Goal: Task Accomplishment & Management: Complete application form

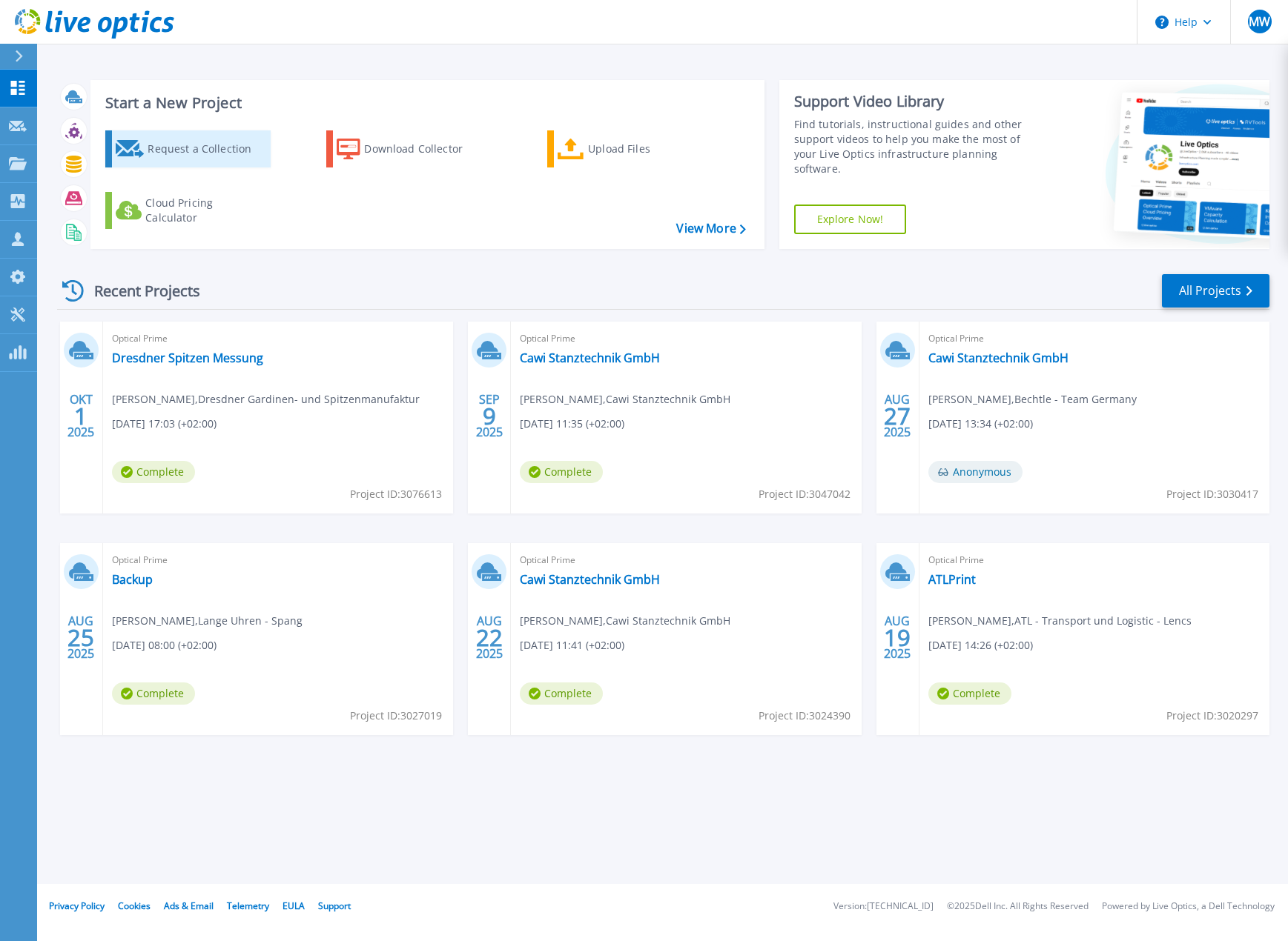
click at [212, 153] on div "Request a Collection" at bounding box center [207, 149] width 118 height 30
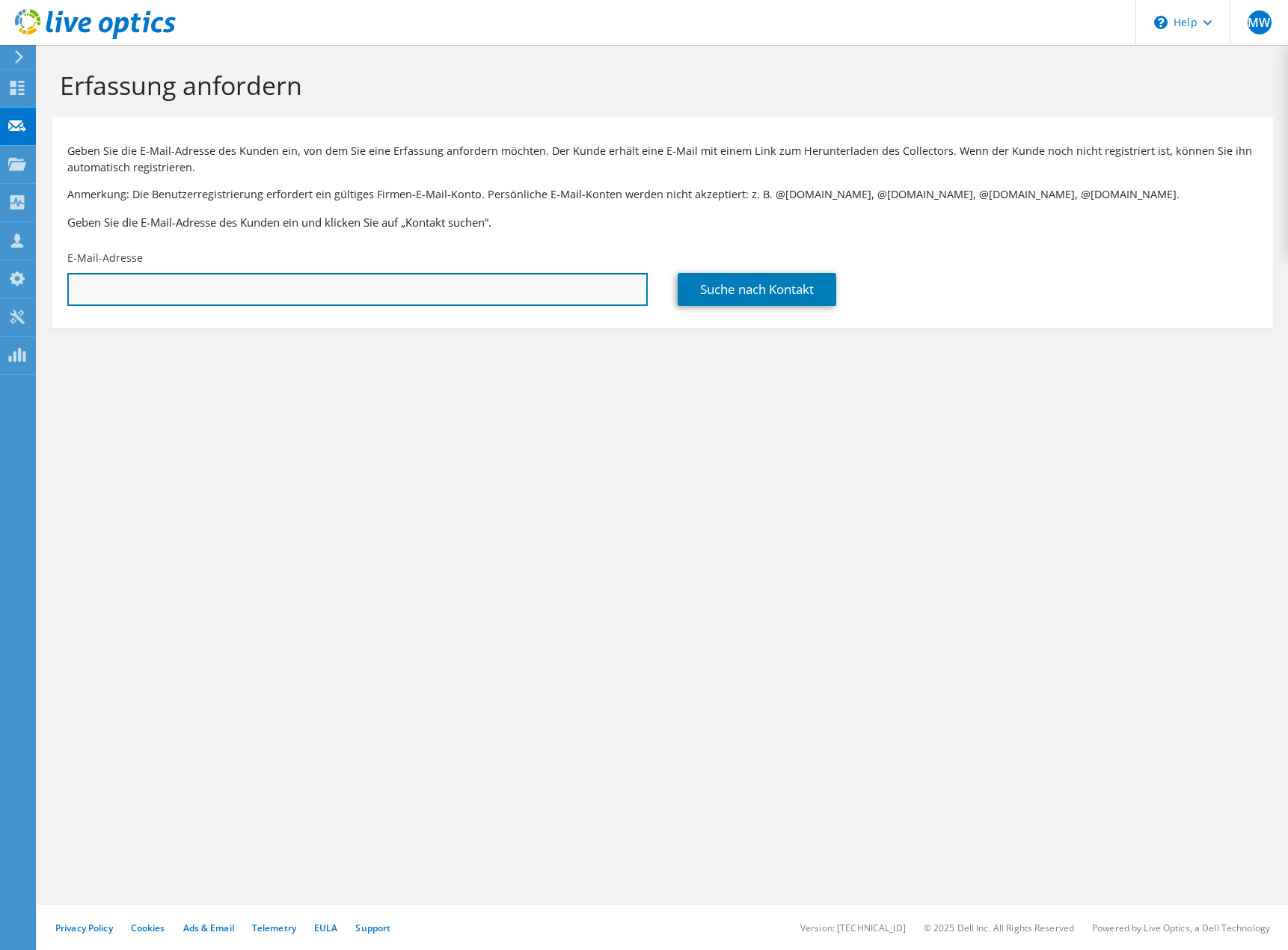
click at [277, 290] on input "text" at bounding box center [358, 290] width 580 height 33
paste input "sergej.bruch@goldbecksolar.com"
type input "sergej.bruch@goldbecksolar.com"
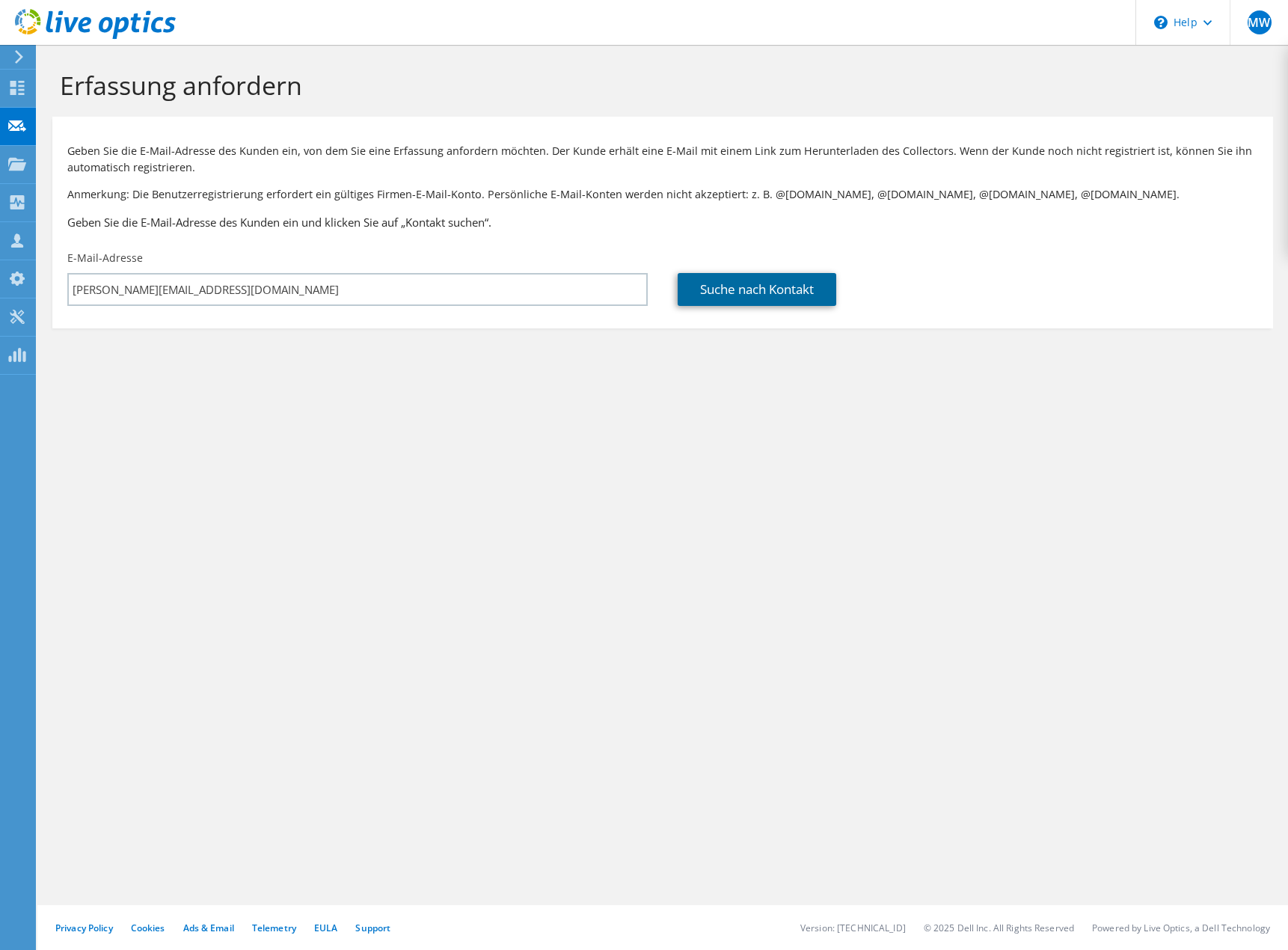
click at [722, 282] on link "Suche nach Kontakt" at bounding box center [757, 290] width 158 height 33
type input "Goldbeck Solar GmbH"
type input "Sergej"
type input "Bruch"
type input "Deutschland"
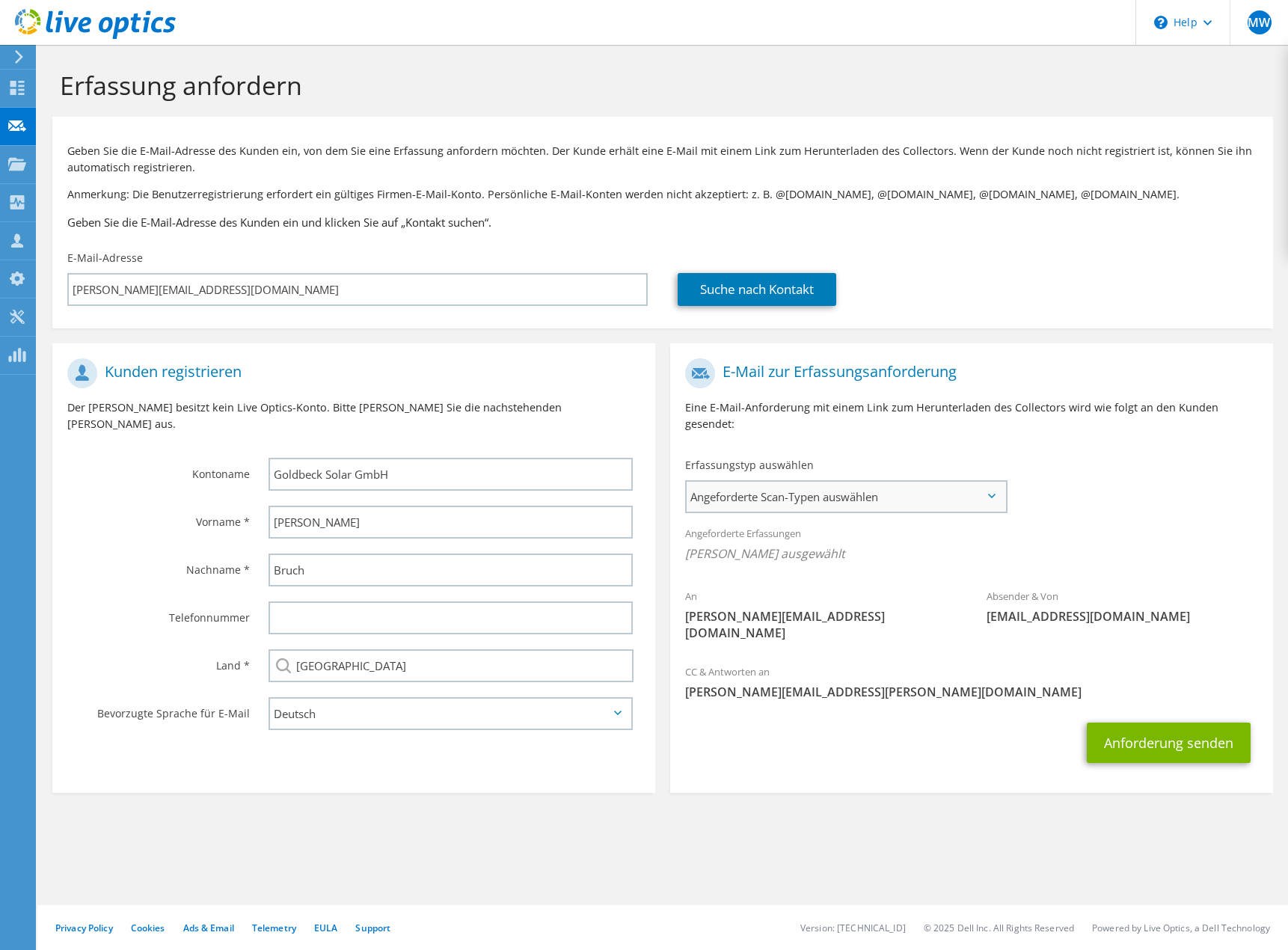
click at [794, 501] on span "Angeforderte Scan-Typen auswählen" at bounding box center [846, 497] width 319 height 30
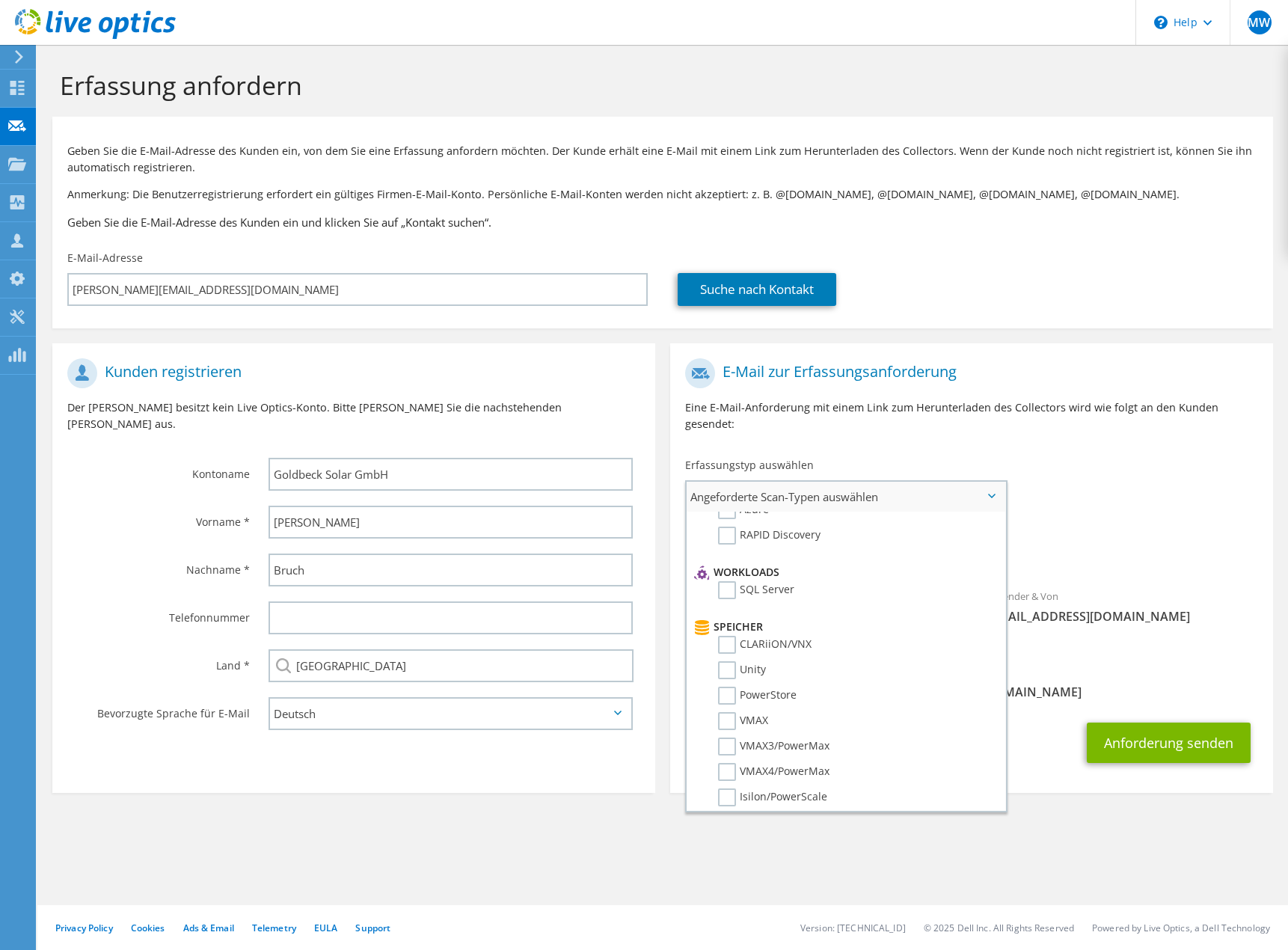
scroll to position [712, 0]
click at [725, 789] on label "Dossier" at bounding box center [748, 787] width 59 height 18
click at [0, 0] on input "Dossier" at bounding box center [0, 0] width 0 height 0
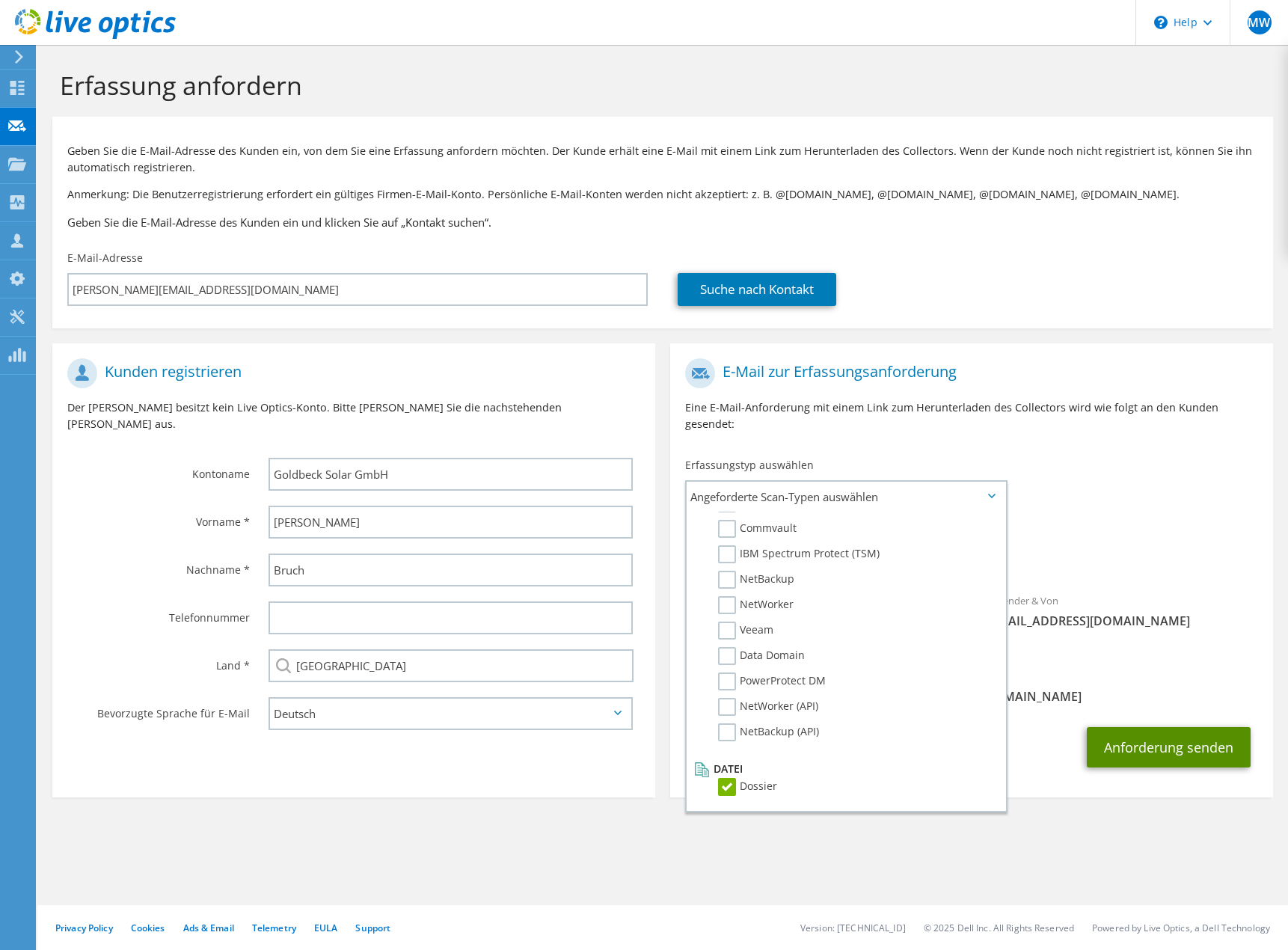
click at [1183, 727] on button "Anforderung senden" at bounding box center [1169, 747] width 164 height 40
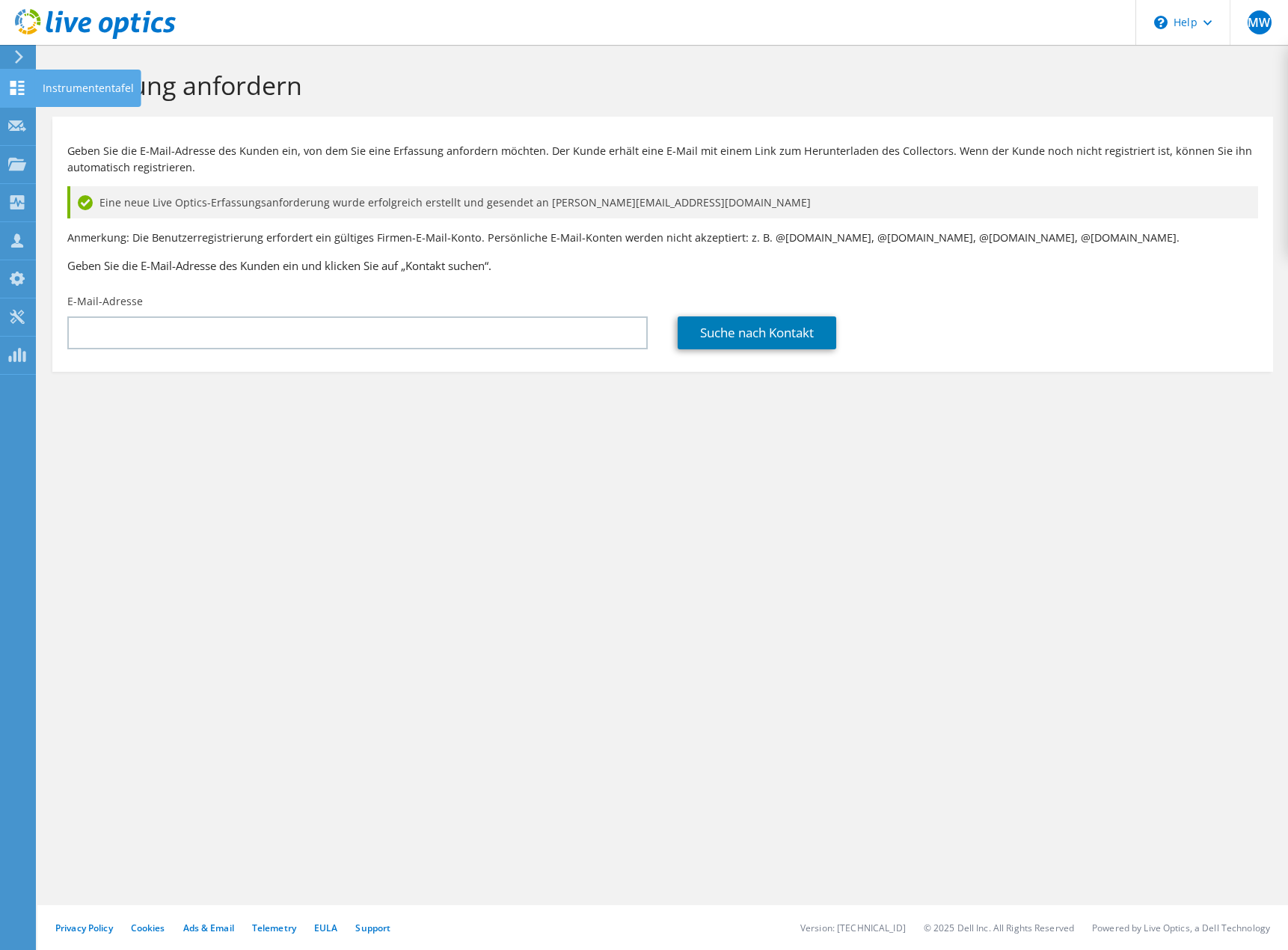
click at [17, 92] on icon at bounding box center [17, 88] width 18 height 14
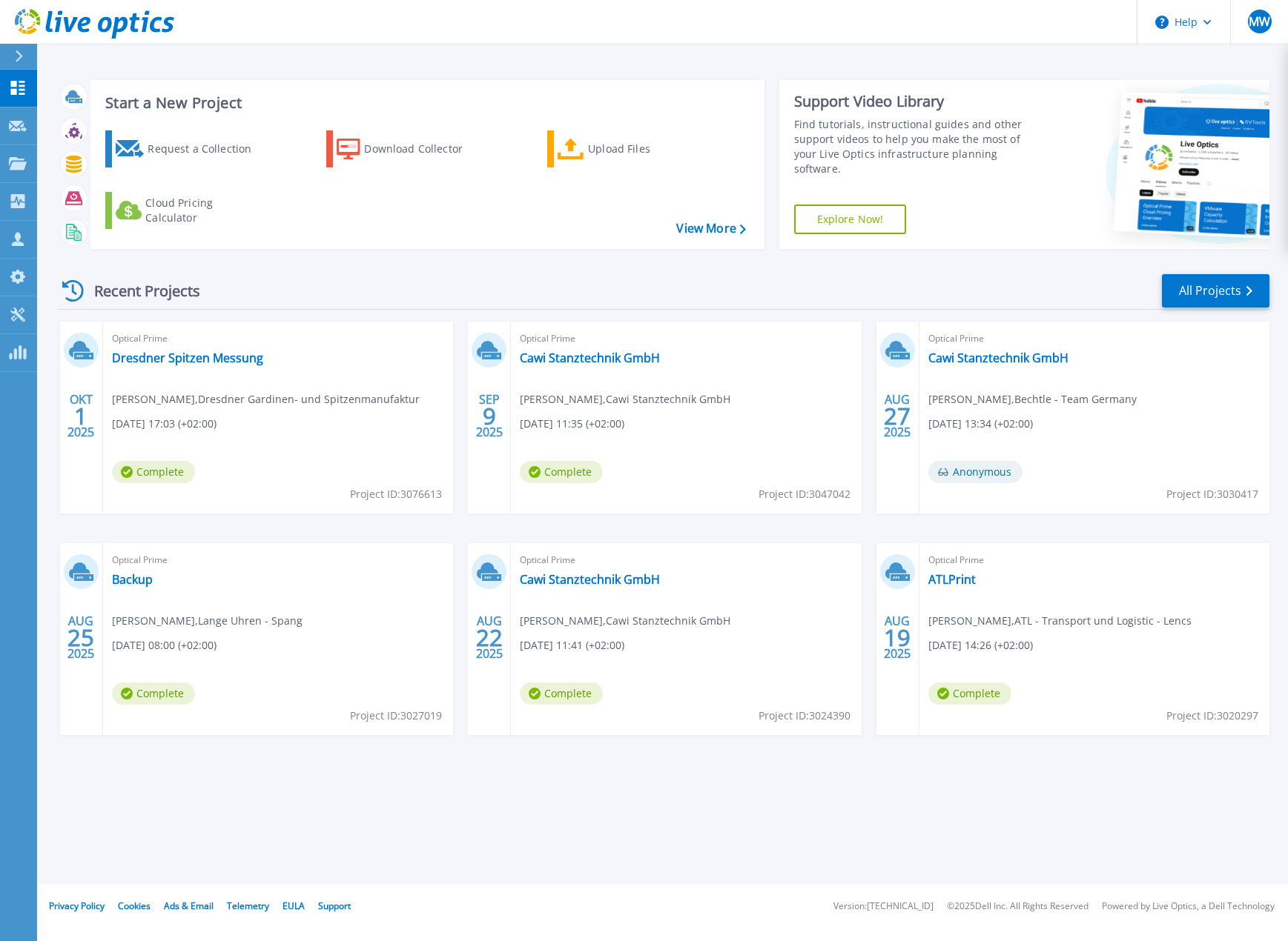
click at [302, 407] on div "Optical Prime Dresdner Spitzen Messung Alexander Schöne , Dresdner Gardinen- un…" at bounding box center [278, 417] width 350 height 192
click at [225, 361] on link "Dresdner Spitzen Messung" at bounding box center [188, 357] width 151 height 15
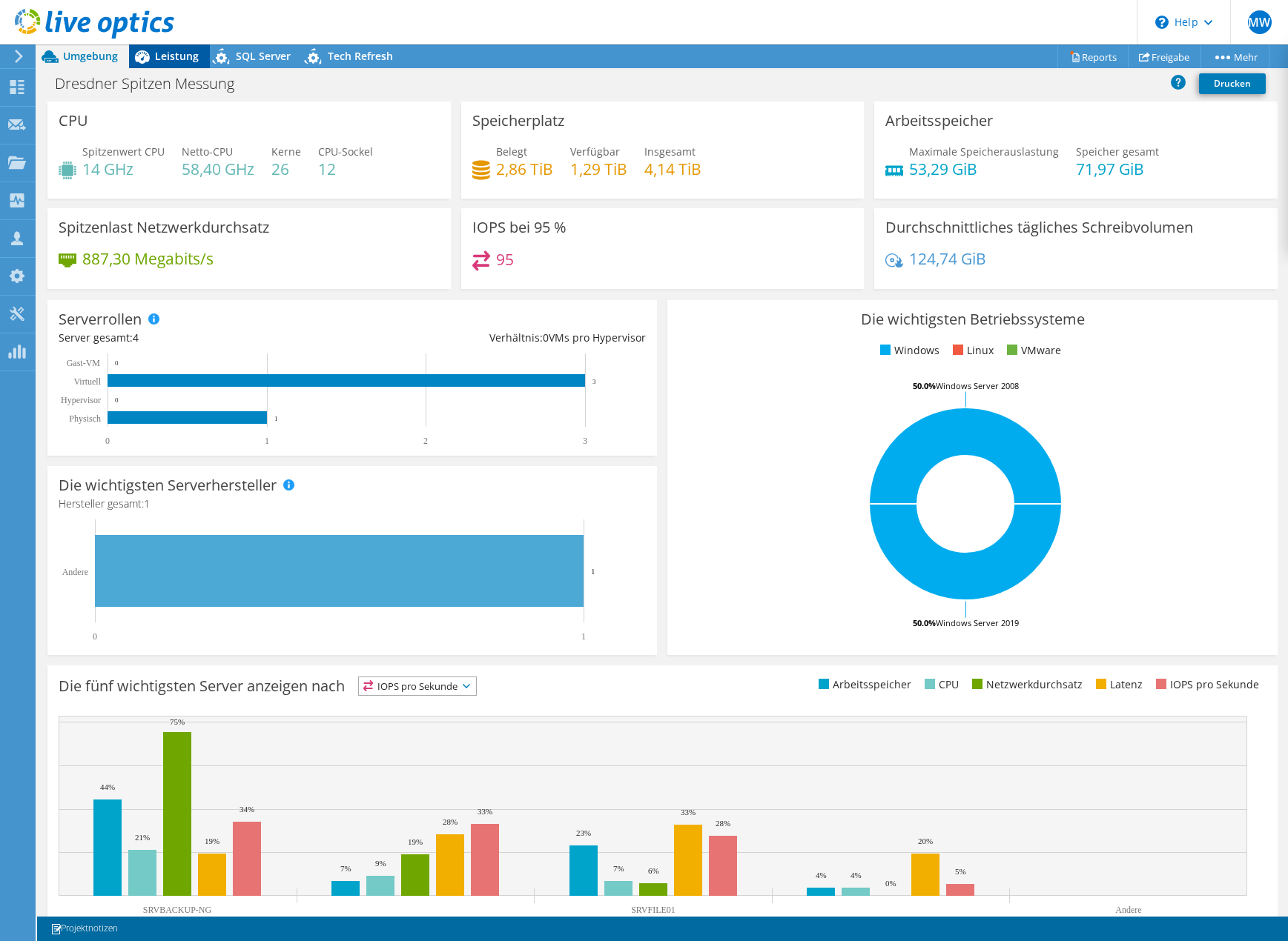
click at [170, 55] on span "Leistung" at bounding box center [177, 56] width 44 height 14
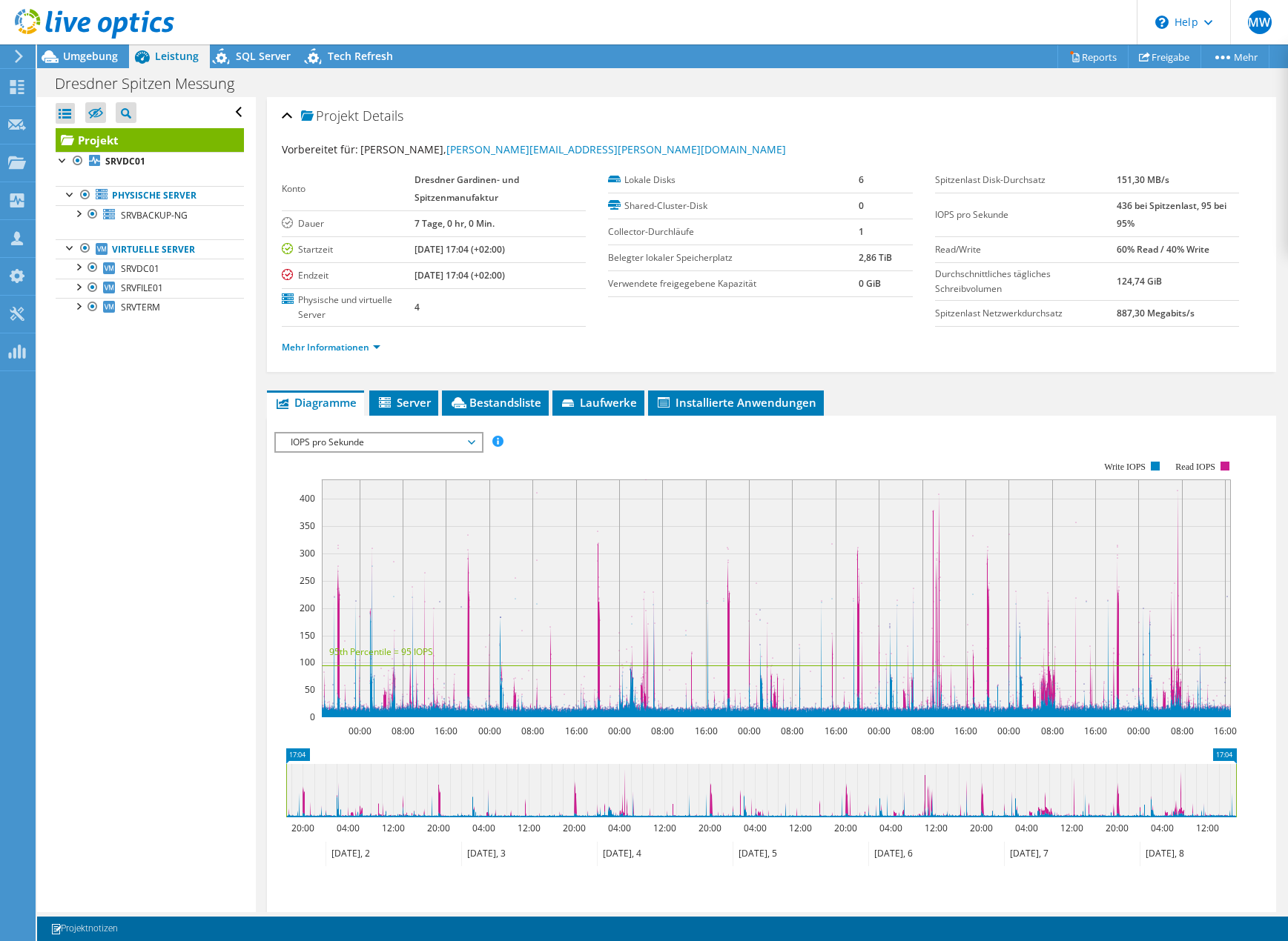
click at [368, 441] on span "IOPS pro Sekunde" at bounding box center [378, 442] width 191 height 18
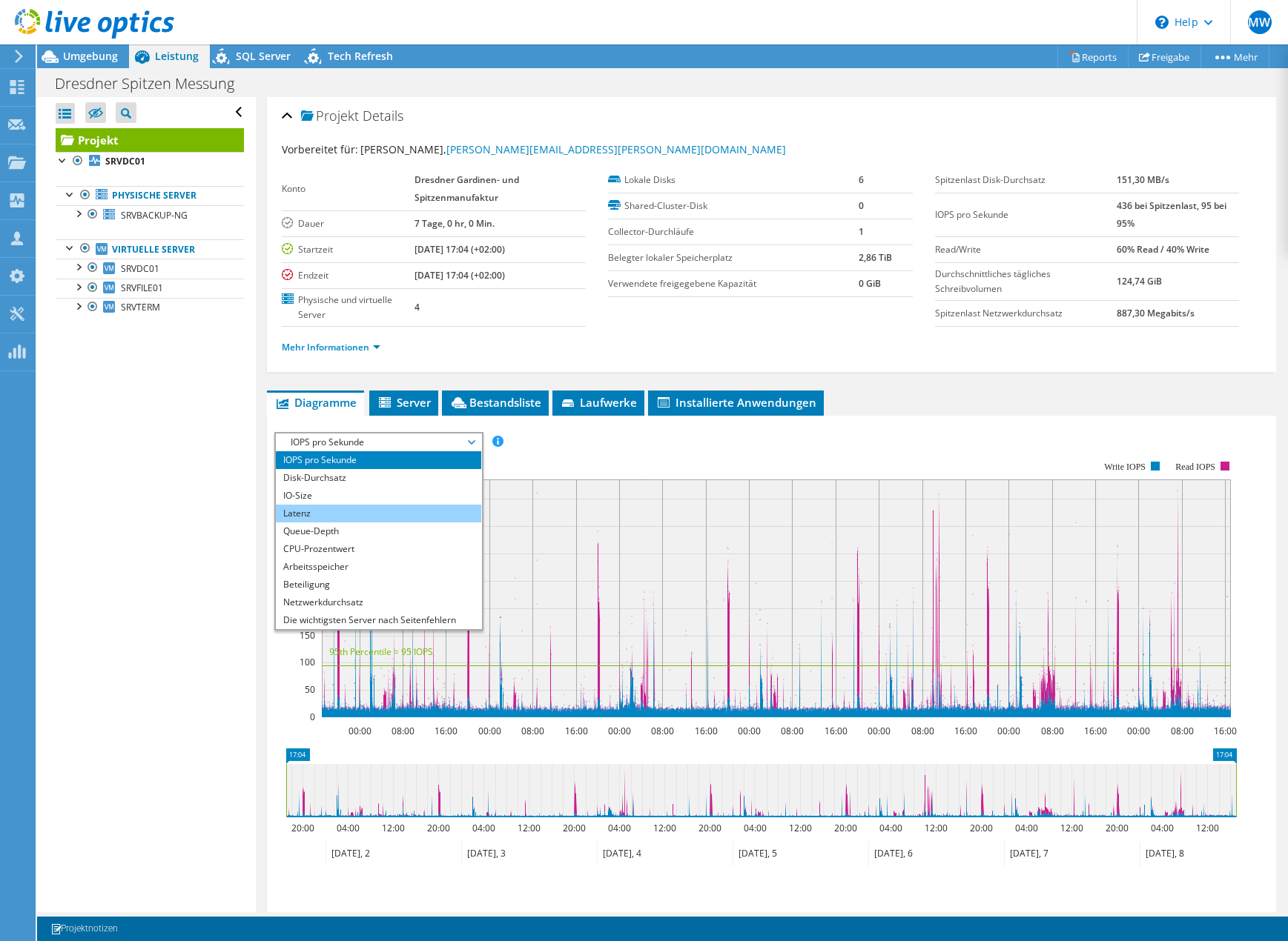
click at [329, 510] on li "Latenz" at bounding box center [378, 514] width 205 height 18
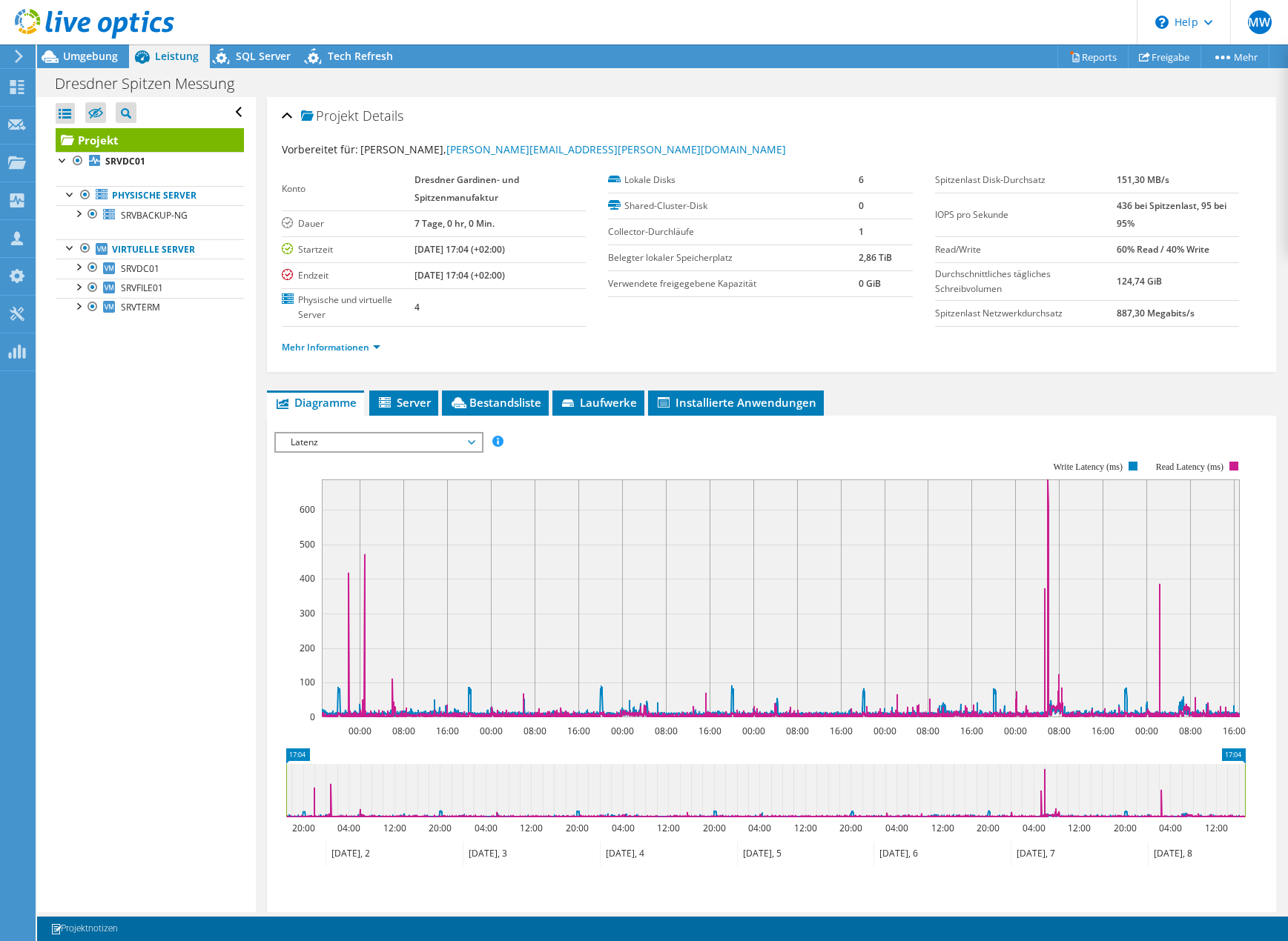
click at [358, 445] on span "Latenz" at bounding box center [378, 442] width 191 height 18
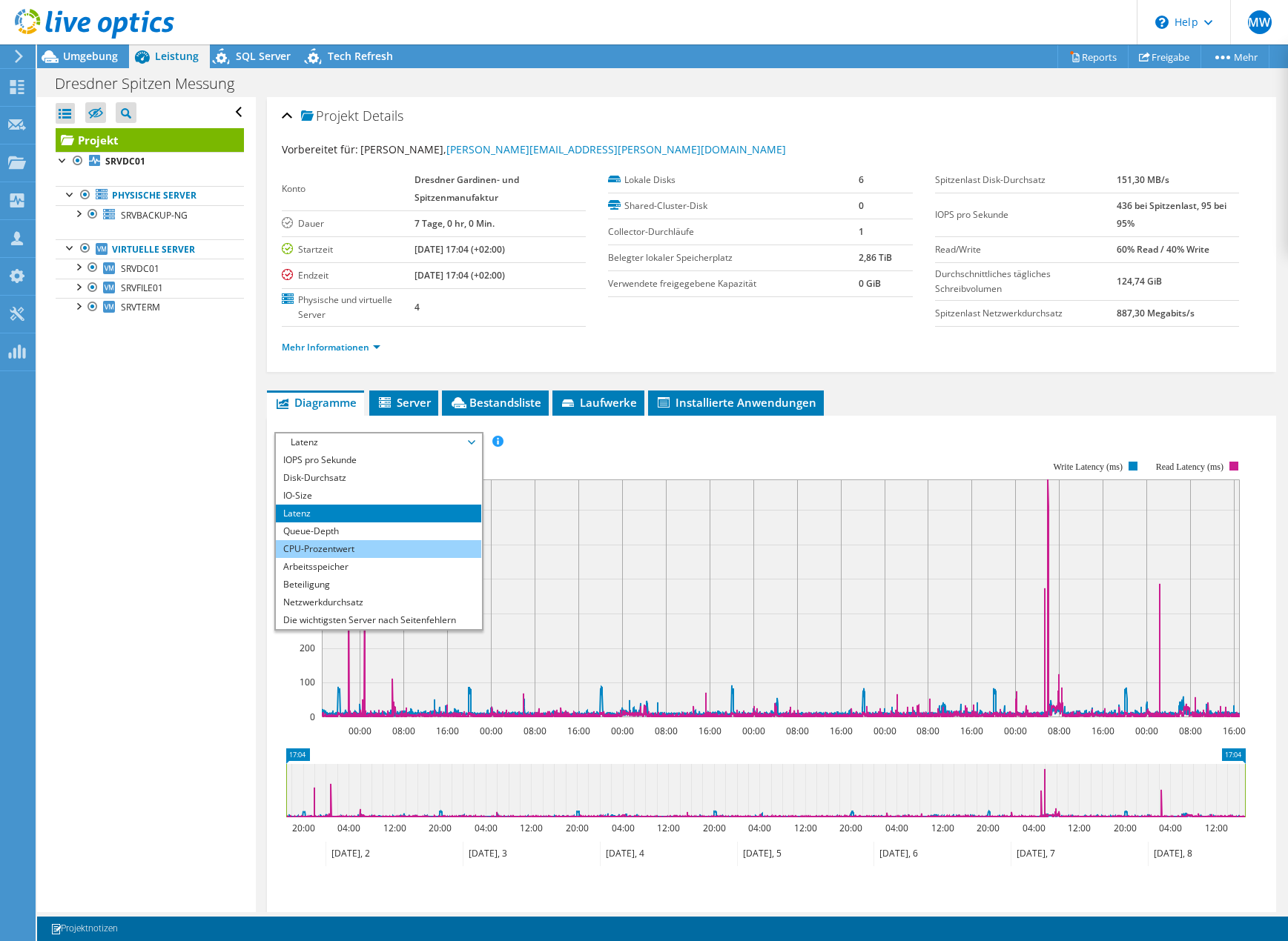
click at [354, 547] on li "CPU-Prozentwert" at bounding box center [378, 549] width 205 height 18
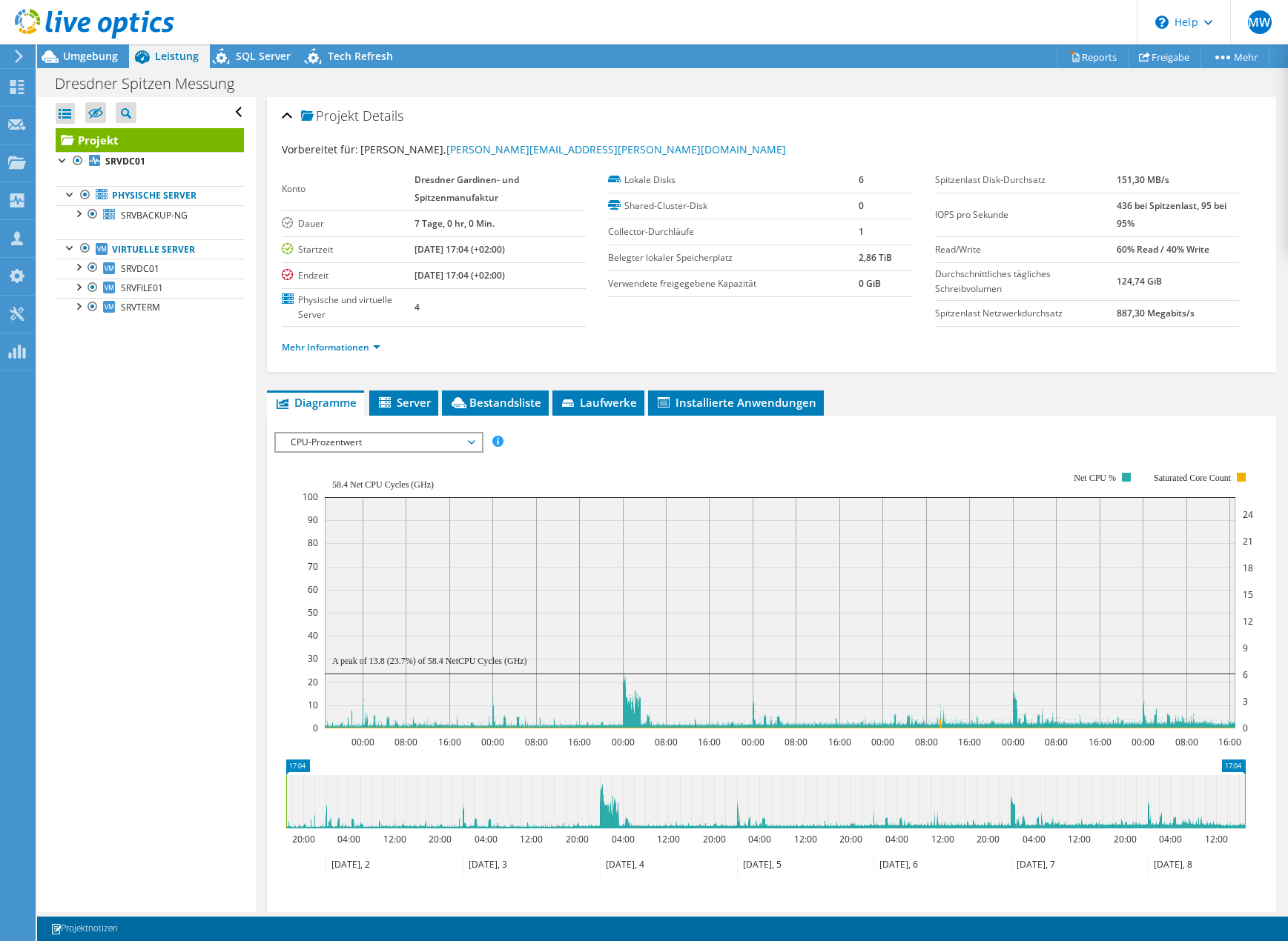
click at [372, 444] on span "CPU-Prozentwert" at bounding box center [378, 442] width 191 height 18
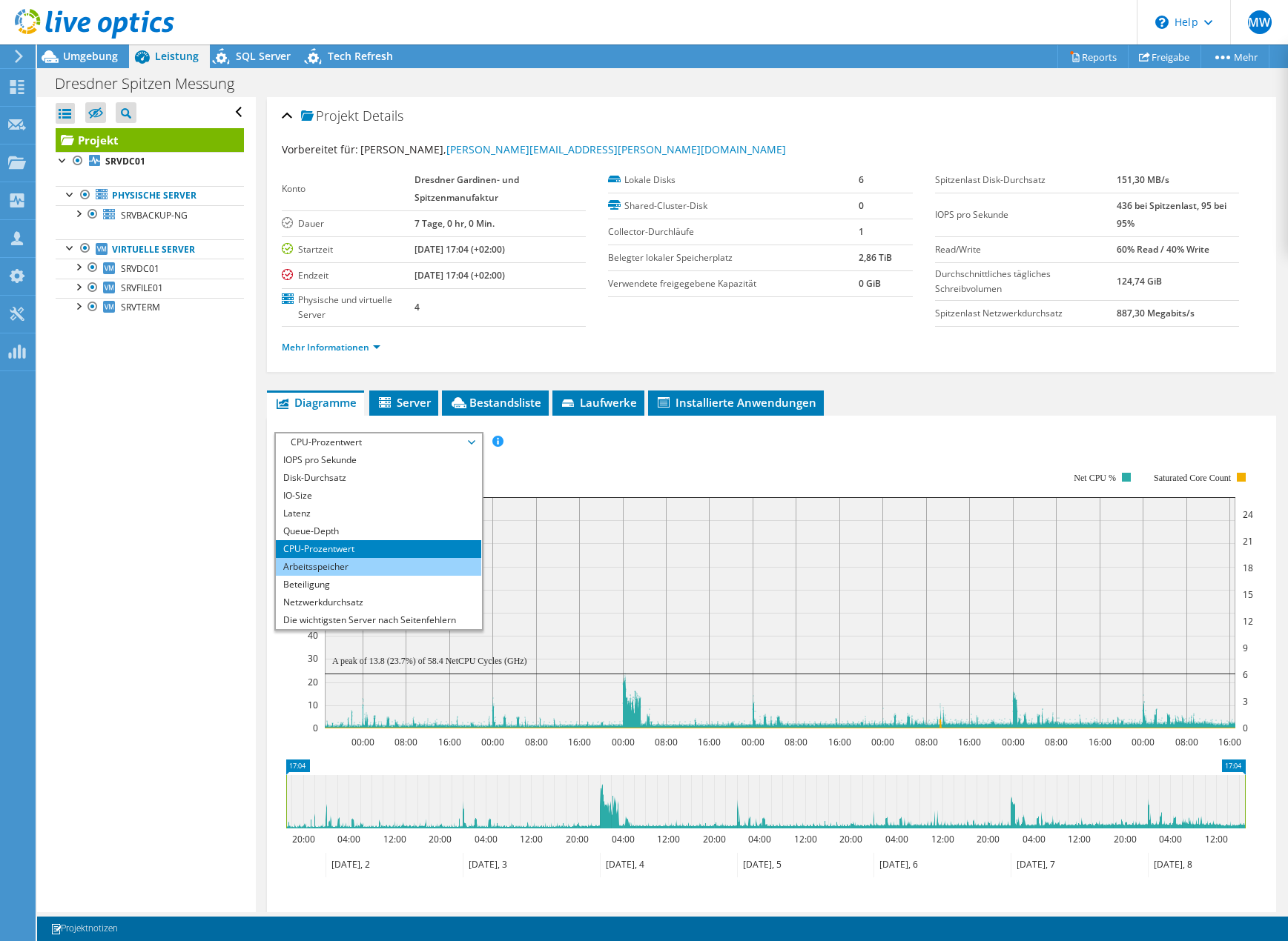
click at [320, 567] on li "Arbeitsspeicher" at bounding box center [378, 567] width 205 height 18
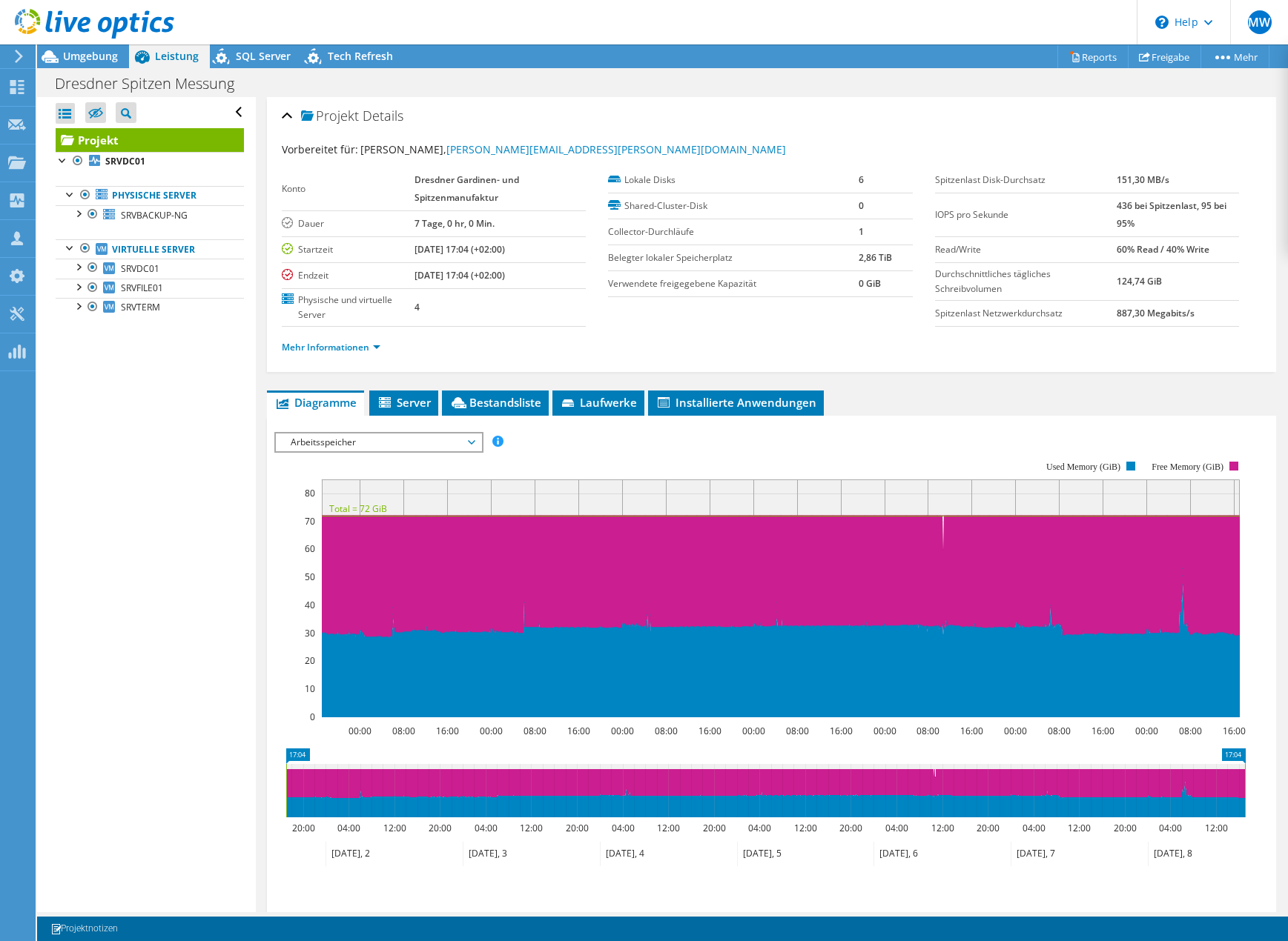
click at [353, 444] on span "Arbeitsspeicher" at bounding box center [378, 442] width 191 height 18
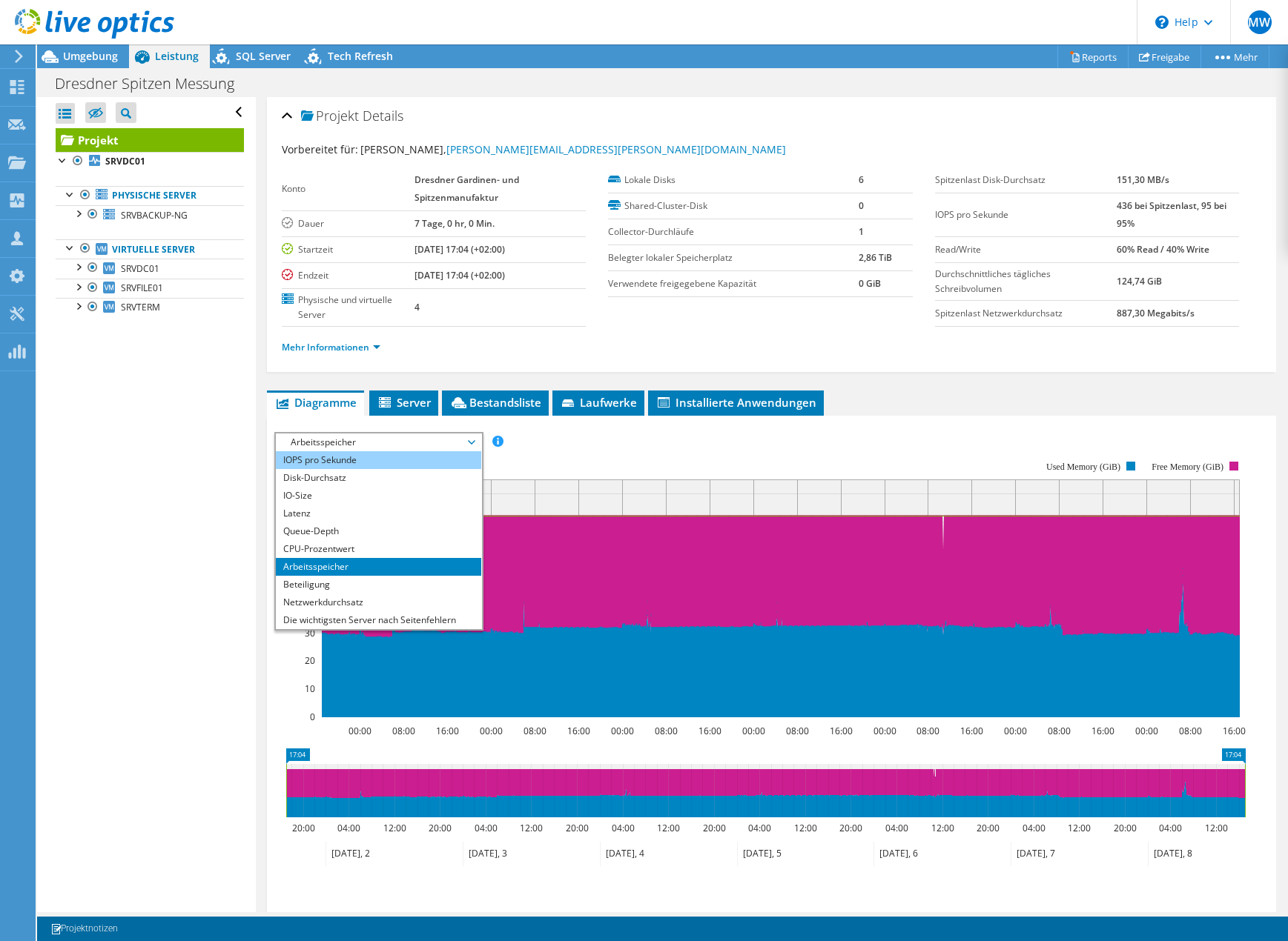
click at [350, 461] on li "IOPS pro Sekunde" at bounding box center [378, 460] width 205 height 18
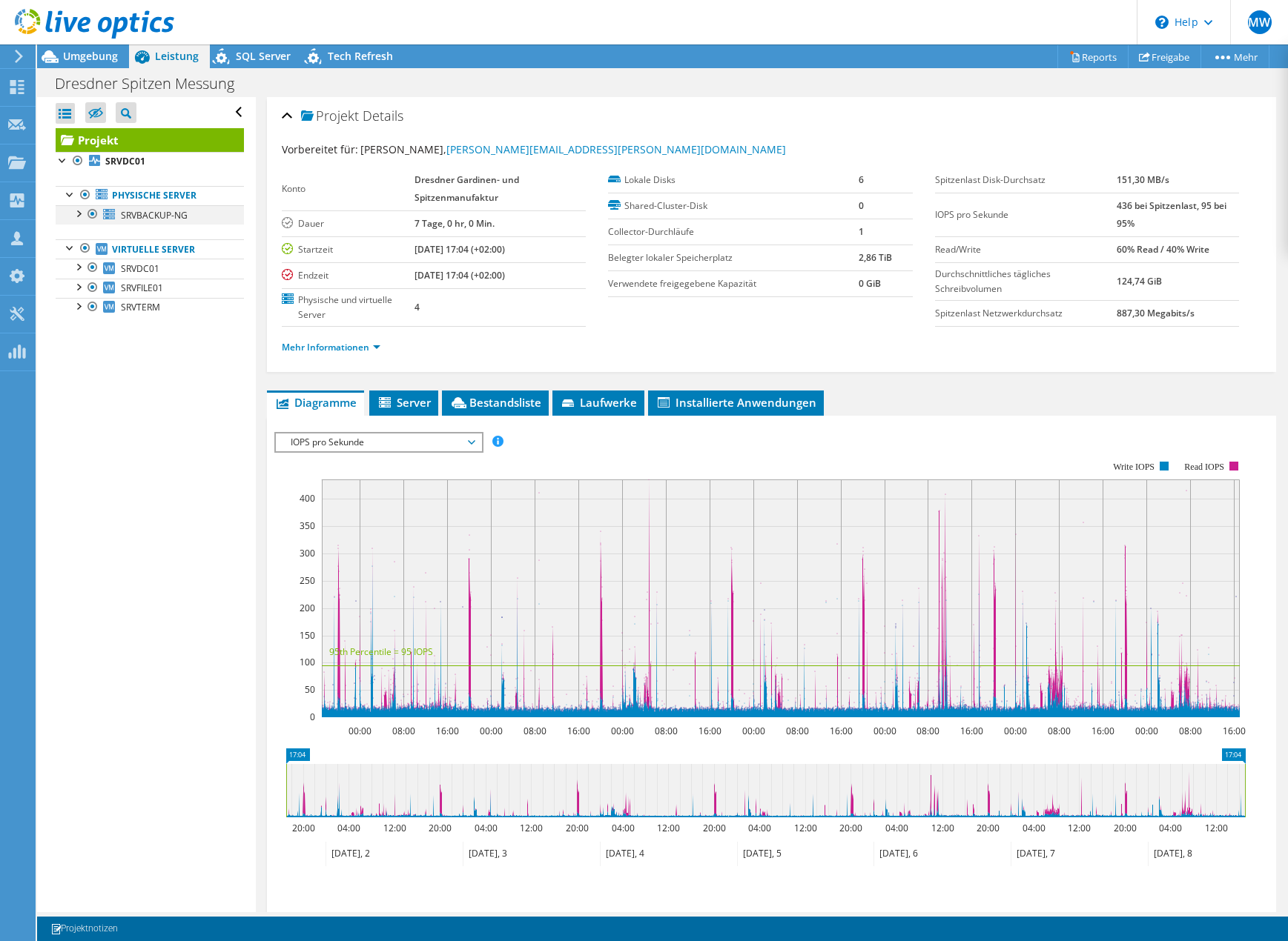
click at [93, 212] on div at bounding box center [92, 214] width 15 height 18
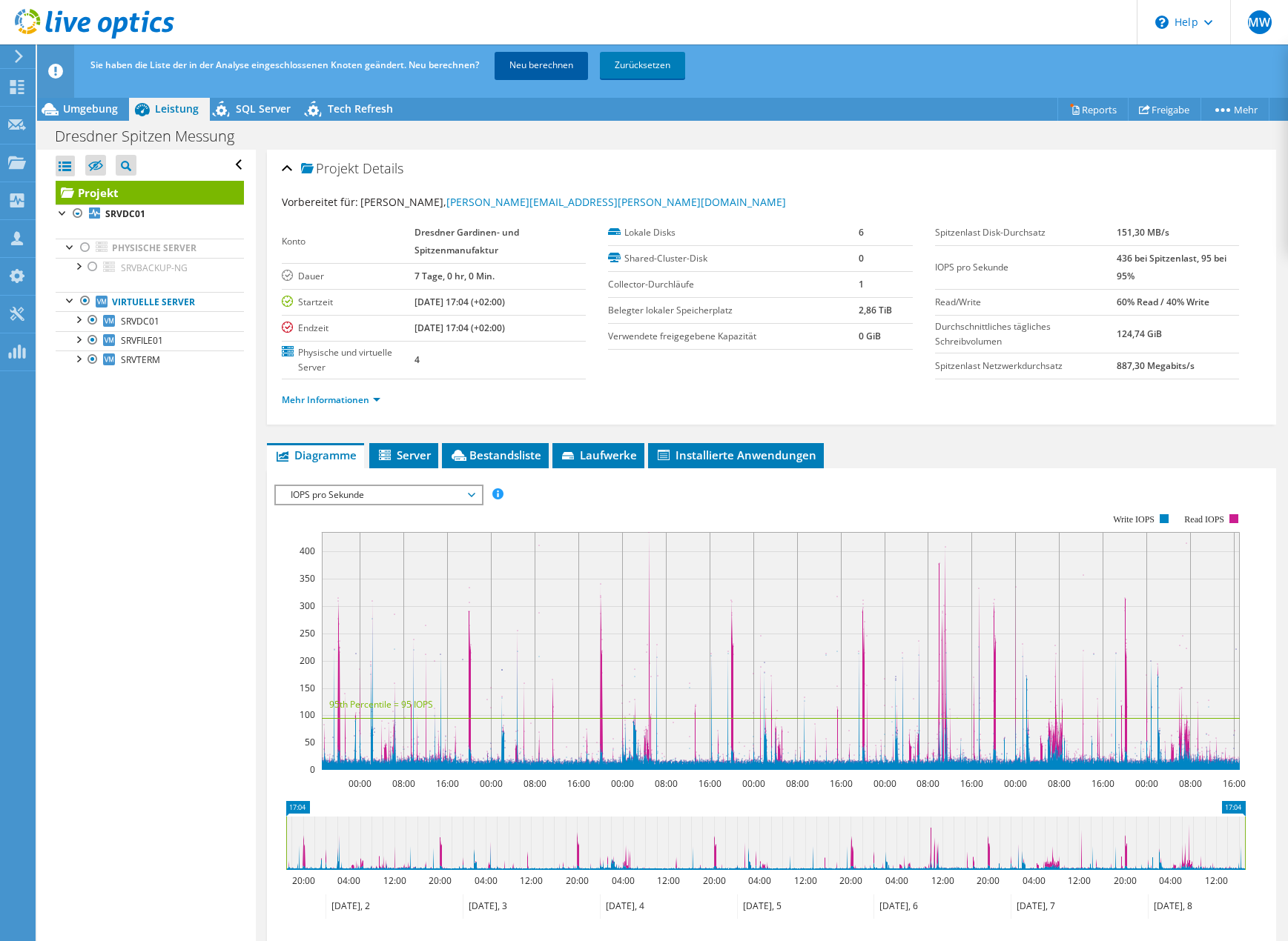
click at [534, 64] on link "Neu berechnen" at bounding box center [541, 65] width 93 height 27
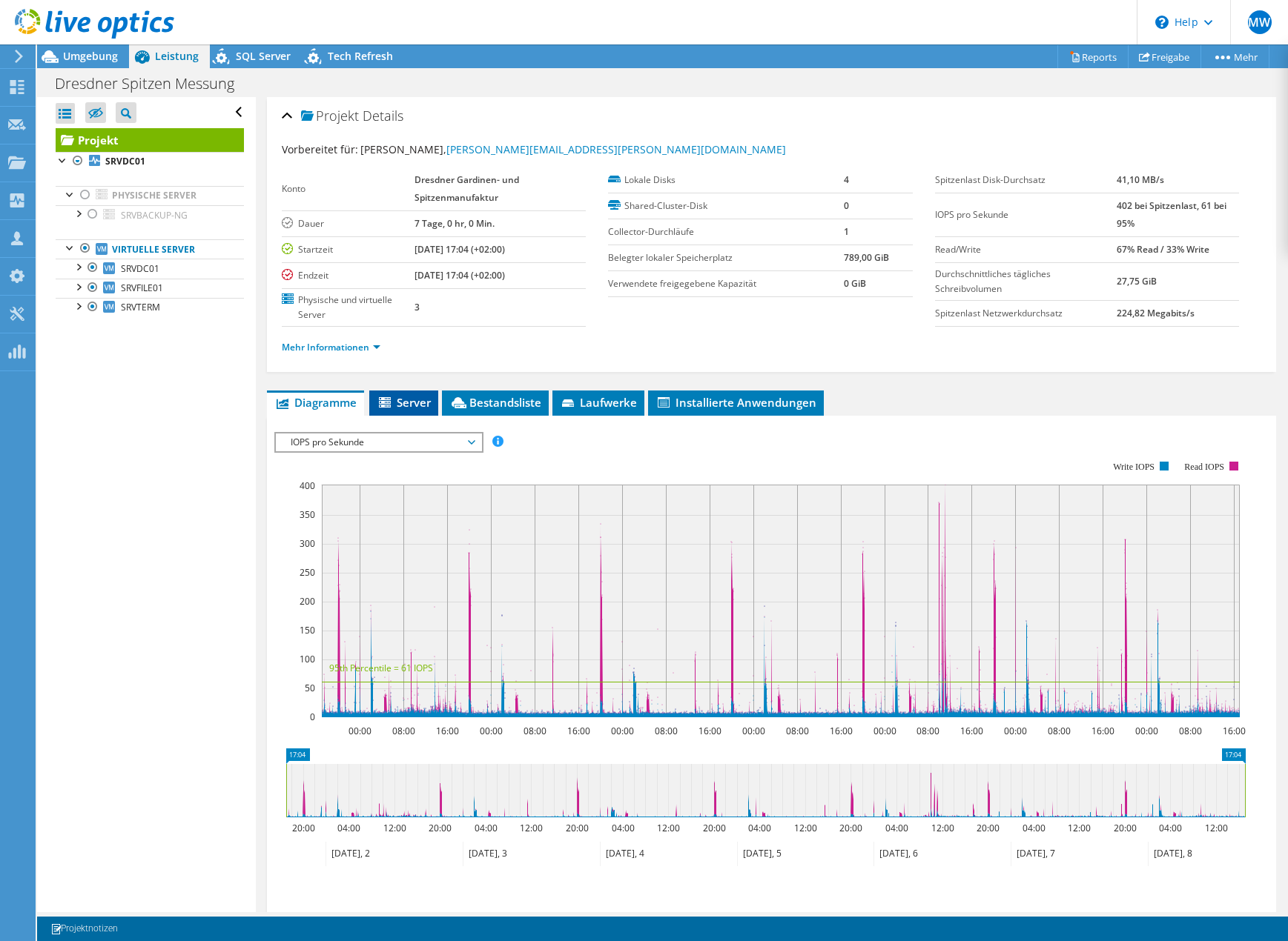
click at [402, 404] on span "Server" at bounding box center [404, 402] width 54 height 15
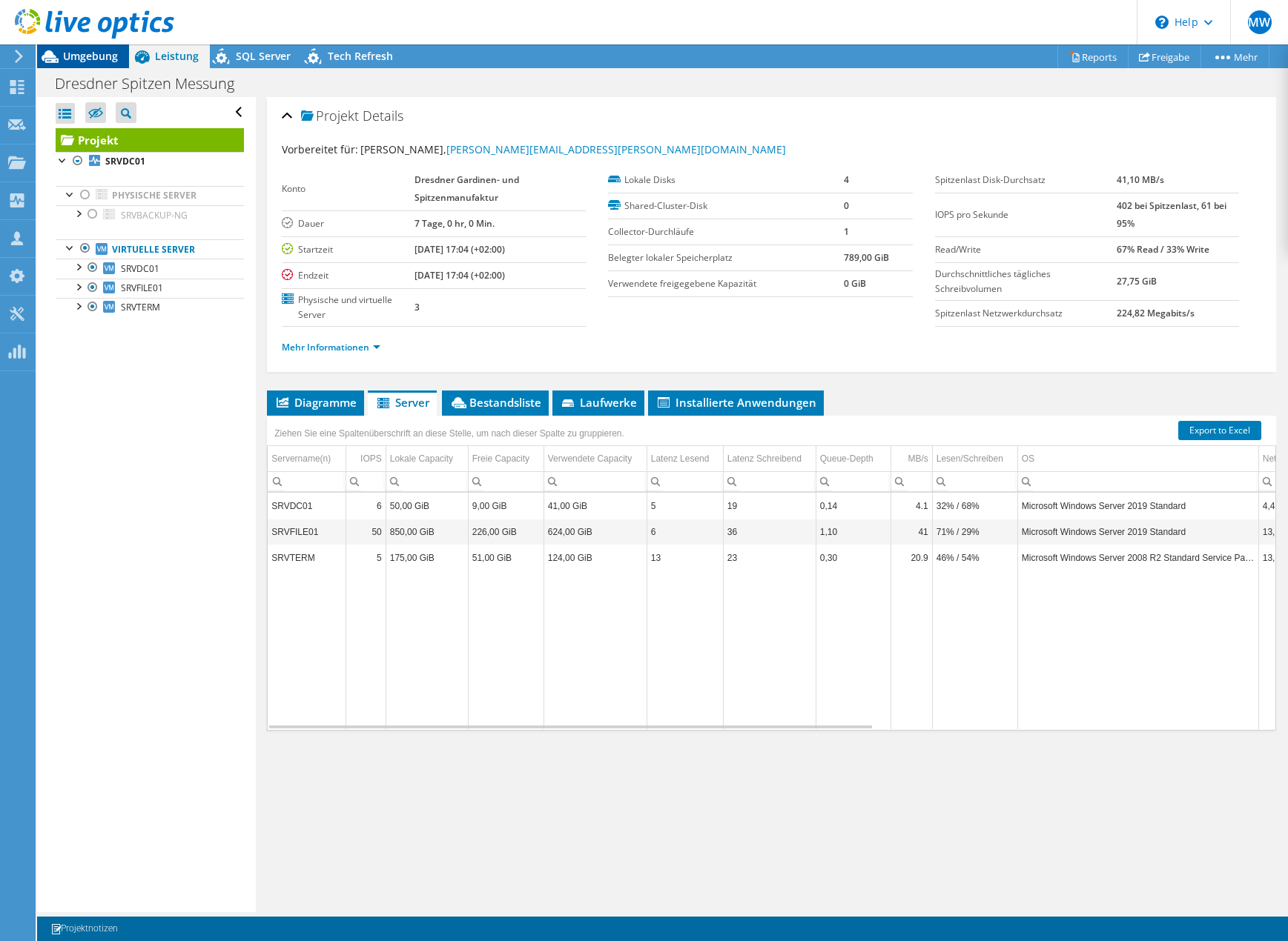
click at [85, 54] on span "Umgebung" at bounding box center [90, 56] width 55 height 14
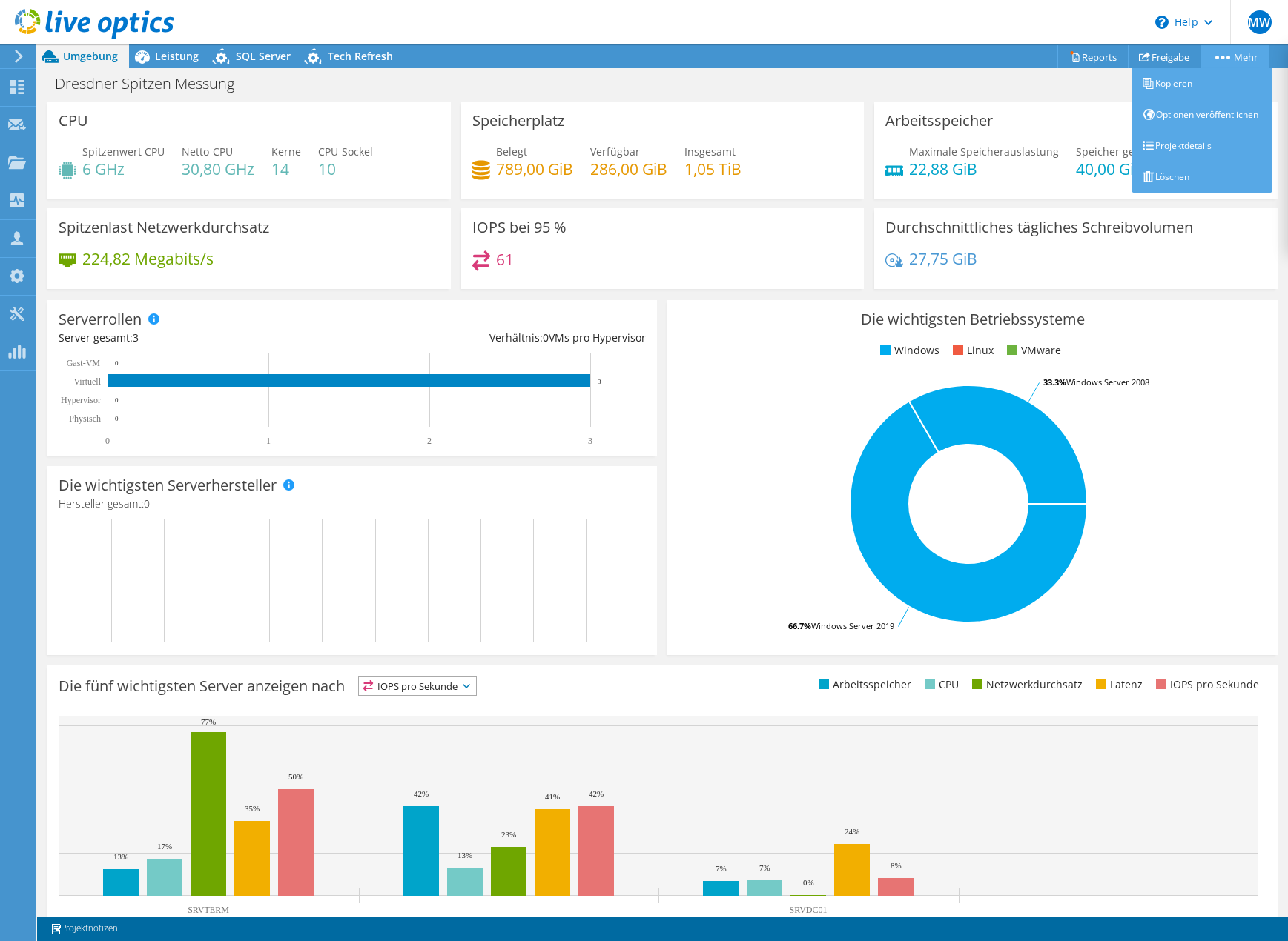
click at [1226, 58] on circle at bounding box center [1228, 57] width 4 height 4
click at [1190, 153] on link "Projektdetails" at bounding box center [1201, 146] width 141 height 31
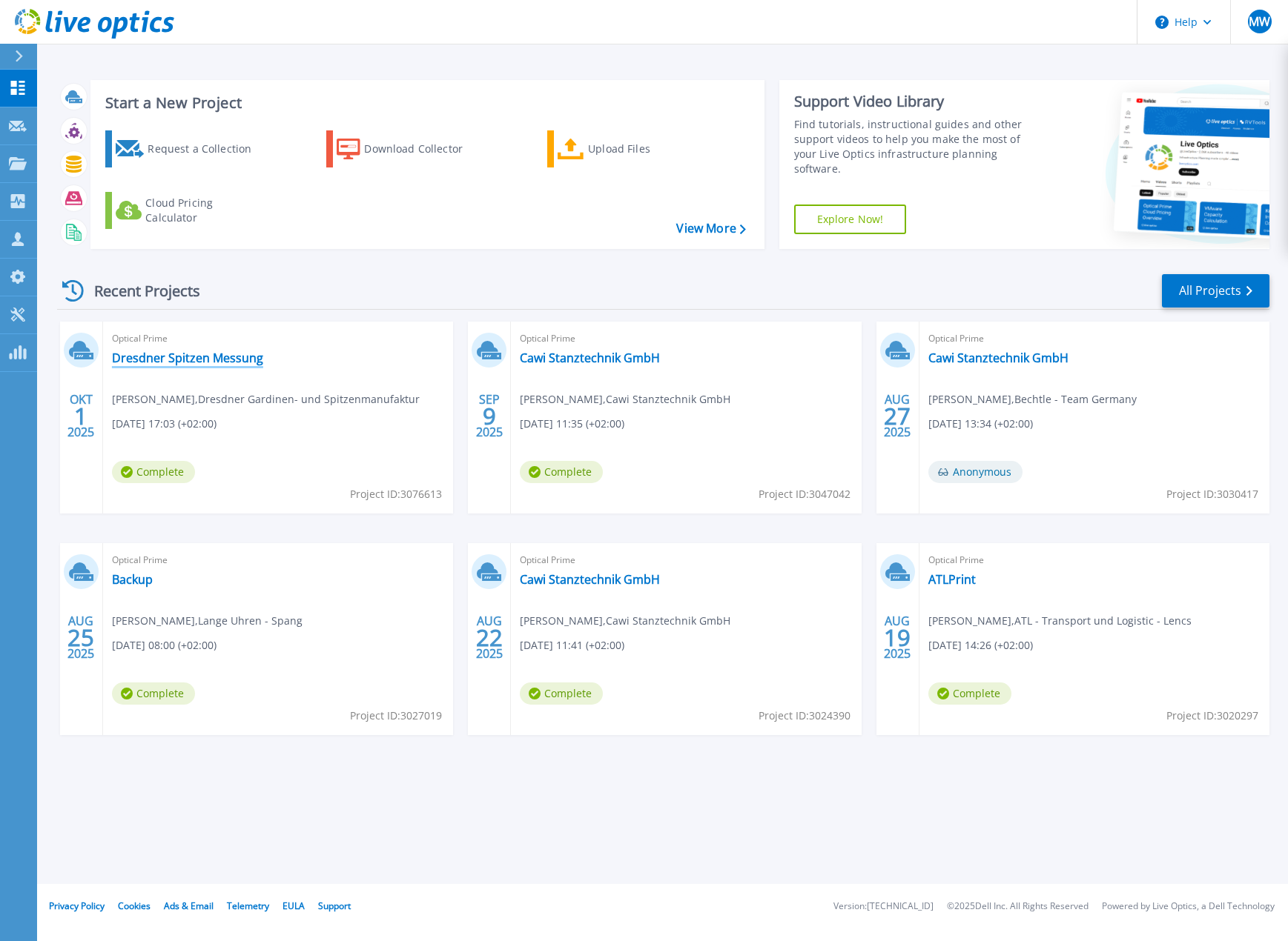
click at [200, 358] on link "Dresdner Spitzen Messung" at bounding box center [188, 357] width 151 height 15
